Goal: Transaction & Acquisition: Purchase product/service

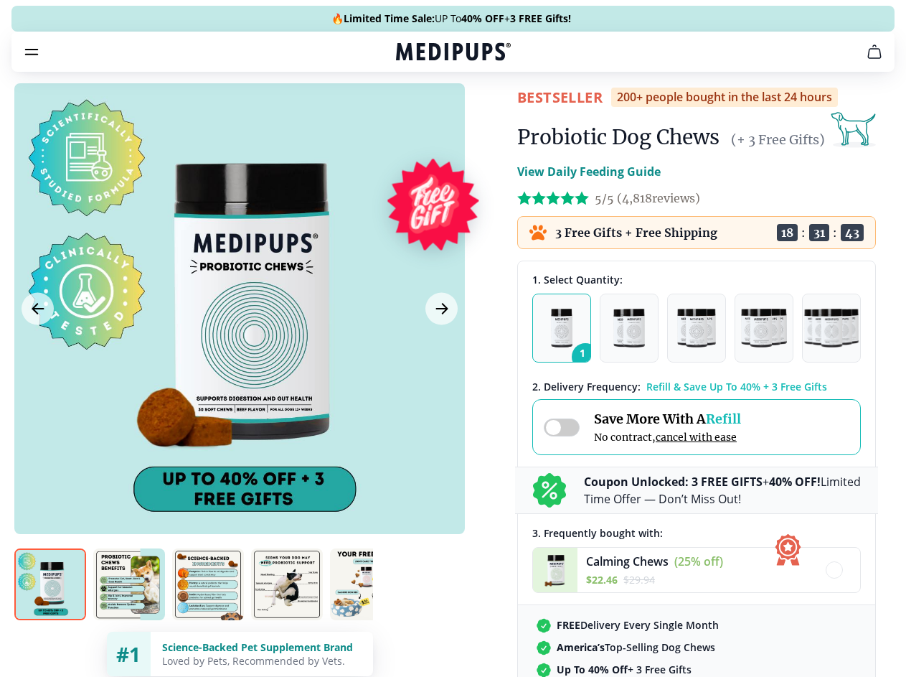
click at [413, 115] on span "Supplements" at bounding box center [449, 122] width 72 height 14
click at [486, 113] on icon "button" at bounding box center [494, 121] width 17 height 17
click at [866, 60] on icon "cart" at bounding box center [874, 51] width 17 height 17
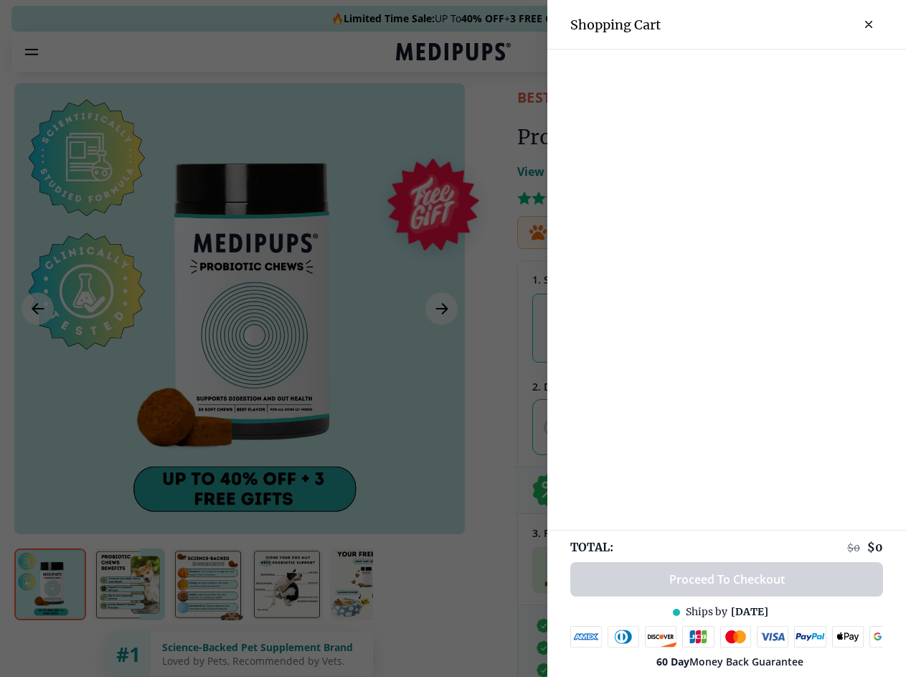
click at [697, 72] on div at bounding box center [453, 338] width 906 height 677
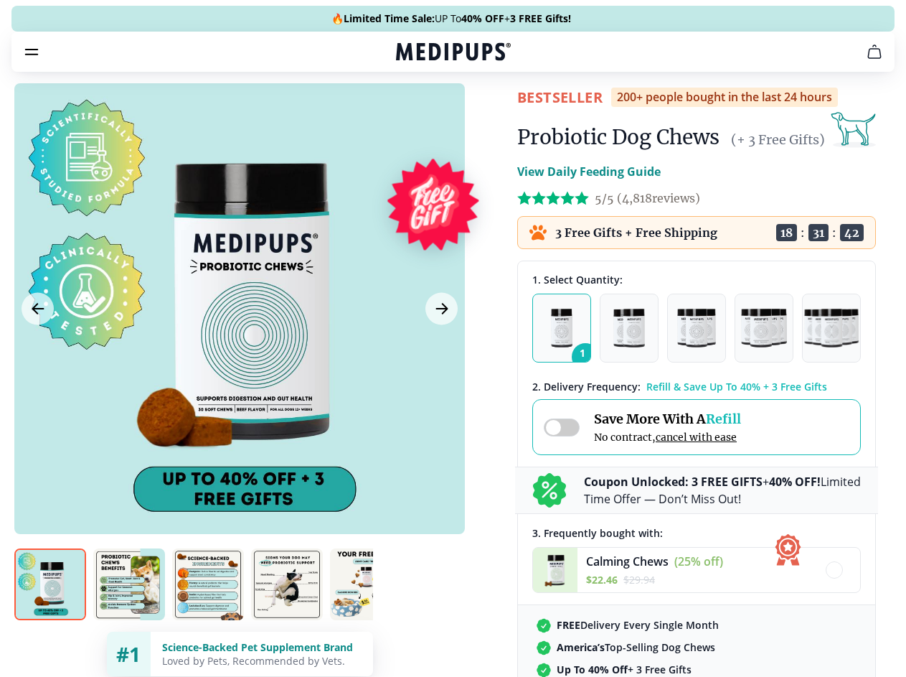
click at [0, 0] on span "Get FREE Gift" at bounding box center [0, 0] width 0 height 0
click at [0, 0] on icon "button" at bounding box center [0, 0] width 0 height 0
click at [239, 342] on div at bounding box center [239, 308] width 451 height 451
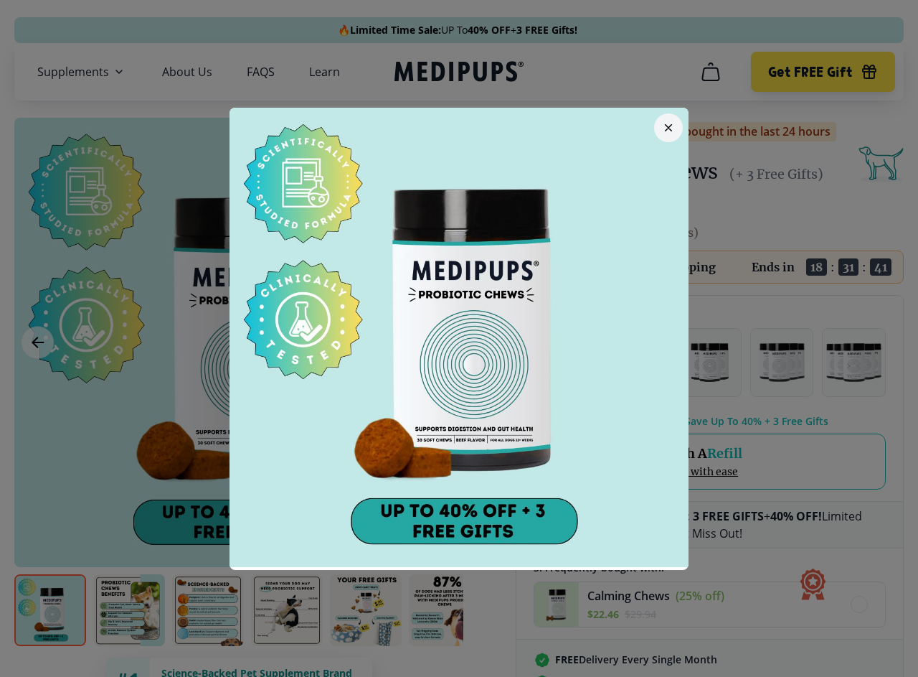
click at [37, 342] on div at bounding box center [459, 338] width 918 height 677
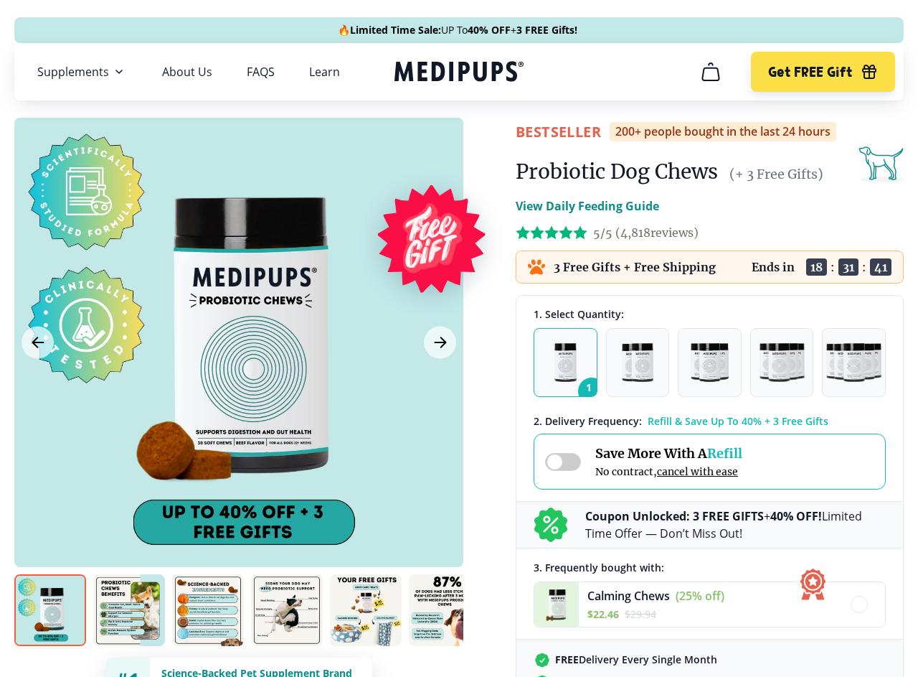
click at [440, 342] on div at bounding box center [459, 338] width 918 height 677
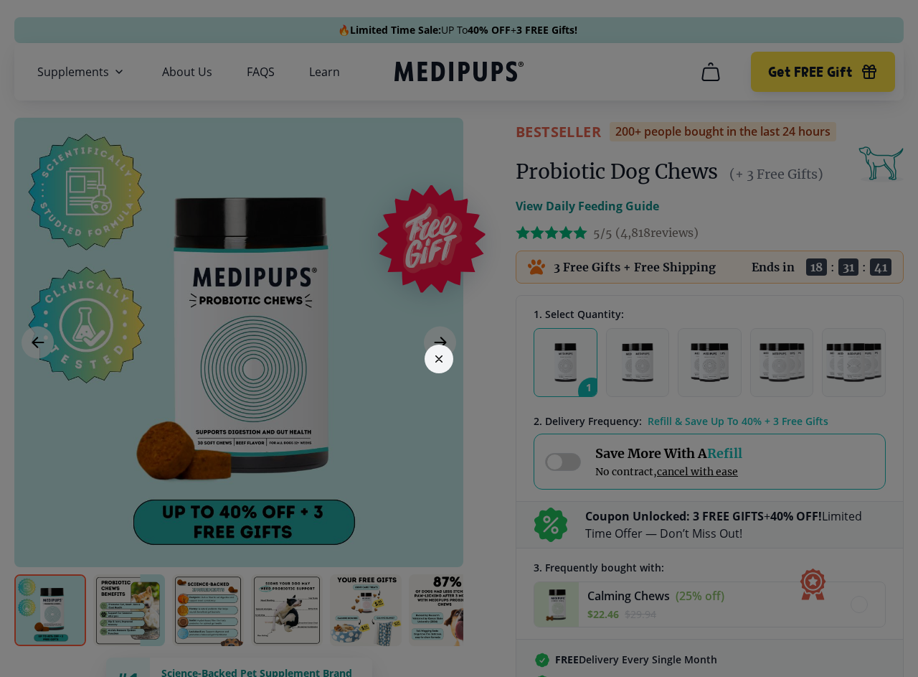
click at [50, 610] on div at bounding box center [459, 338] width 918 height 677
